Goal: Task Accomplishment & Management: Manage account settings

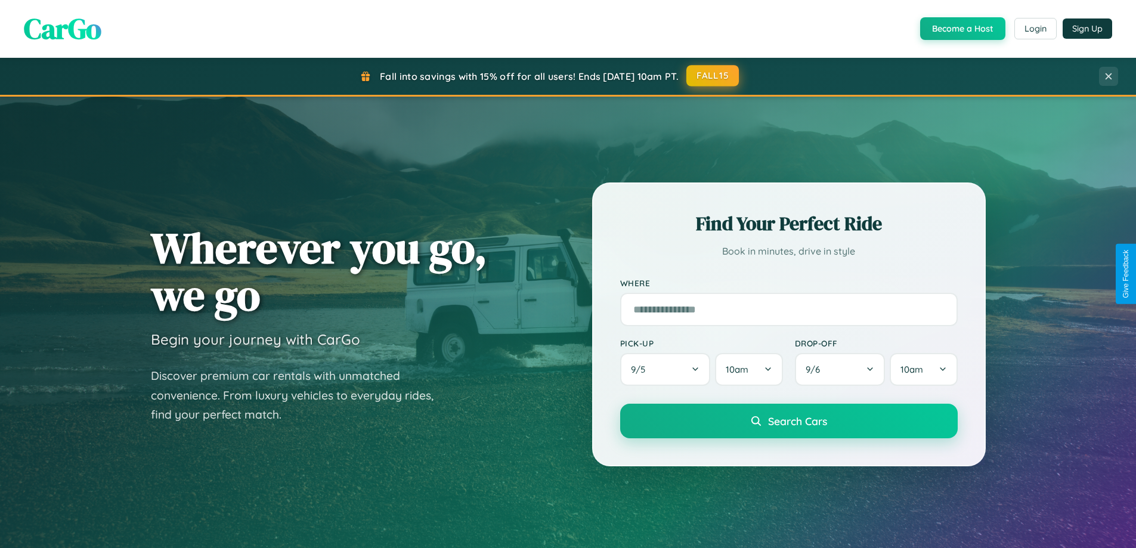
click at [713, 76] on button "FALL15" at bounding box center [712, 75] width 52 height 21
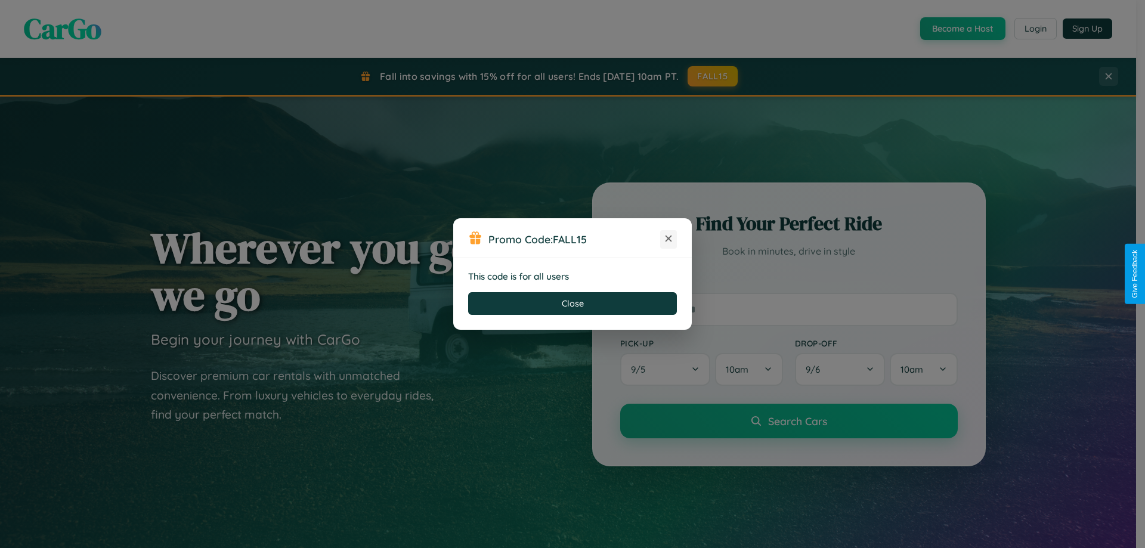
click at [668, 239] on icon at bounding box center [668, 239] width 12 height 12
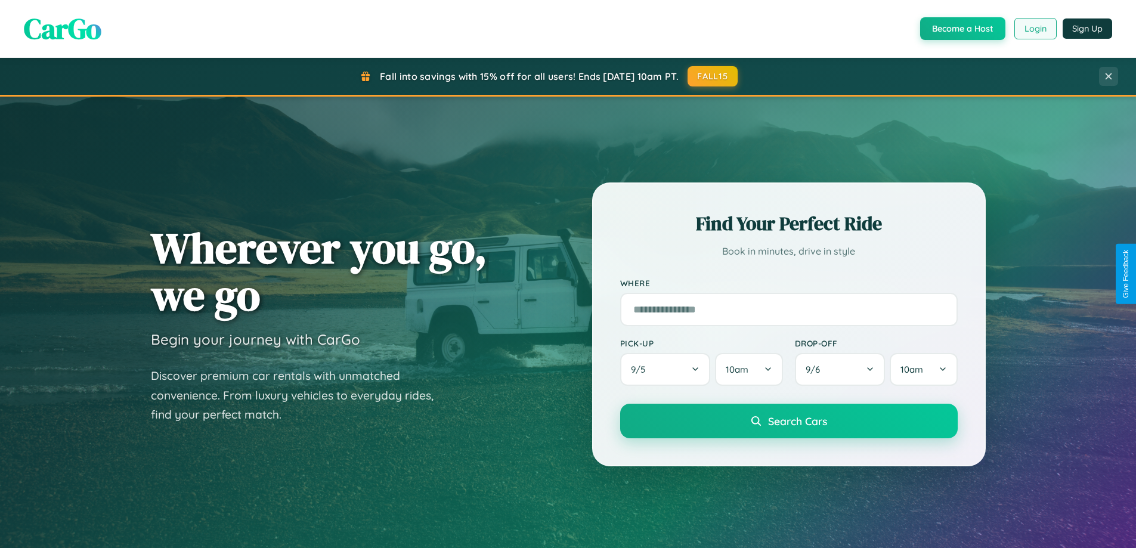
click at [1034, 29] on button "Login" at bounding box center [1035, 28] width 42 height 21
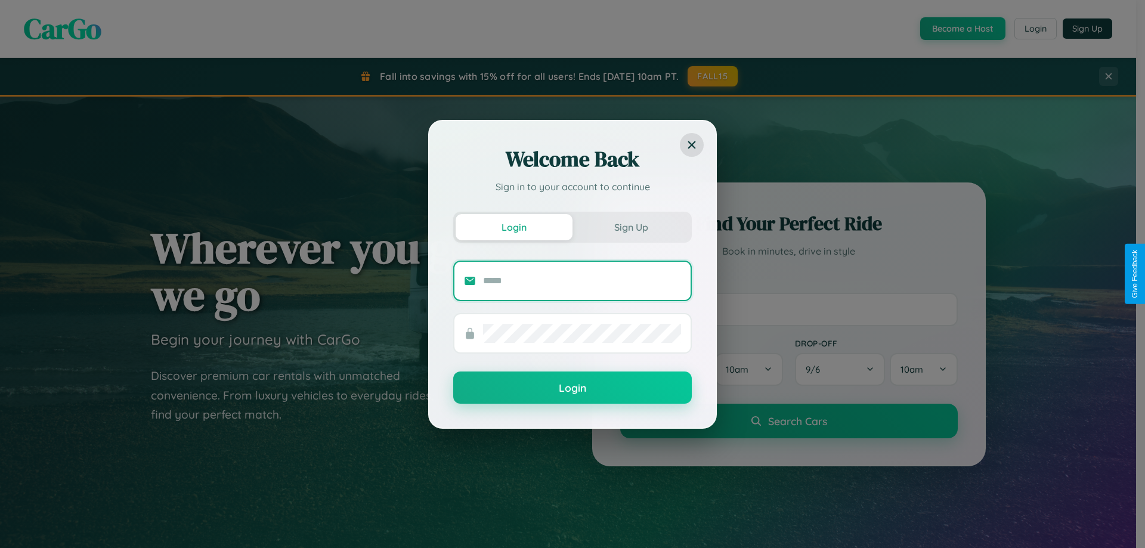
click at [582, 280] on input "text" at bounding box center [582, 280] width 198 height 19
type input "**********"
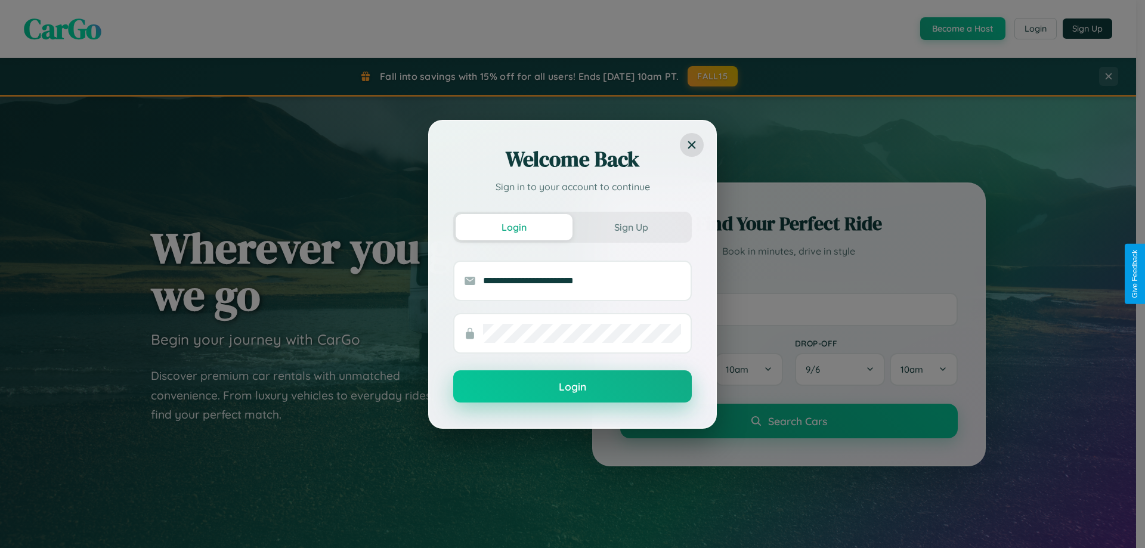
click at [572, 387] on button "Login" at bounding box center [572, 386] width 238 height 32
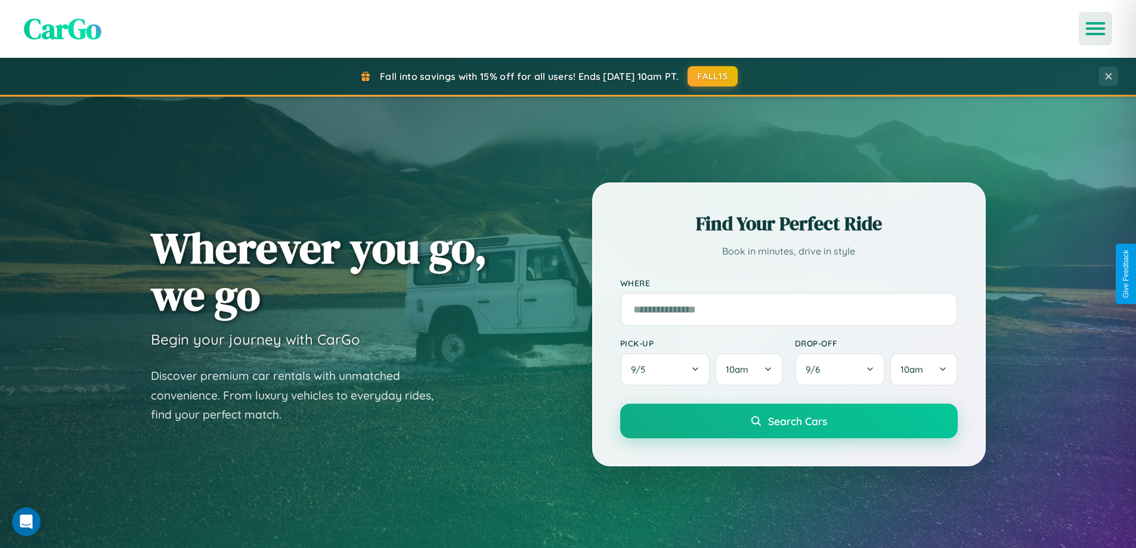
click at [1095, 29] on icon "Open menu" at bounding box center [1095, 28] width 17 height 11
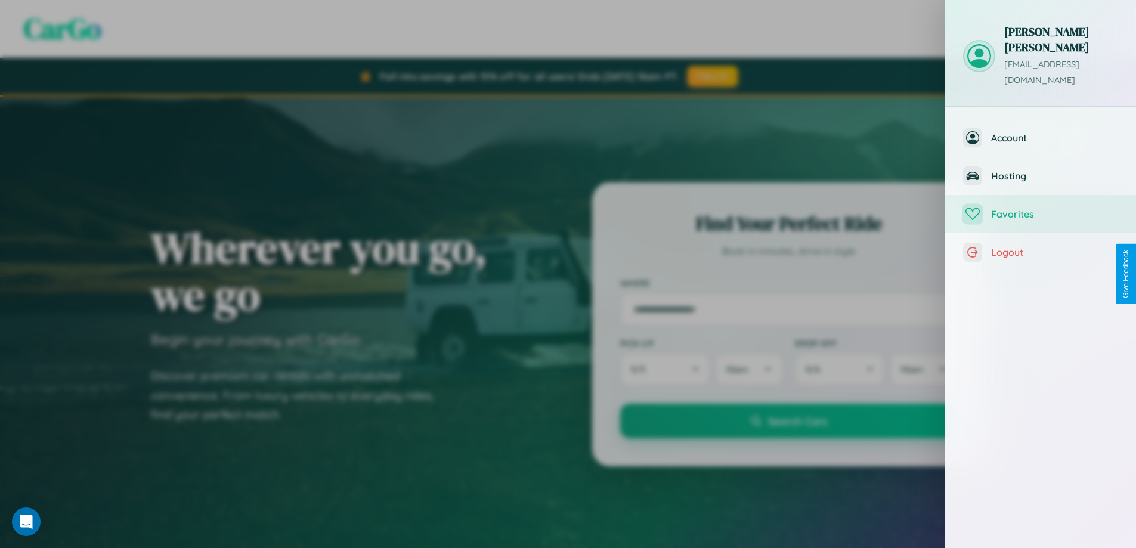
click at [1040, 208] on span "Favorites" at bounding box center [1054, 214] width 127 height 12
